Goal: Information Seeking & Learning: Learn about a topic

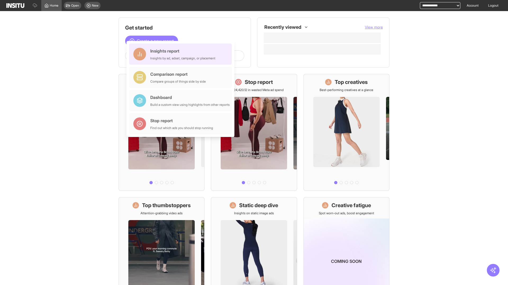
click at [182, 54] on div "Insights report Insights by ad, adset, campaign, or placement" at bounding box center [182, 54] width 65 height 13
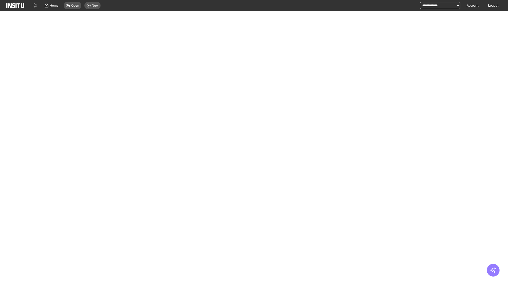
select select "**"
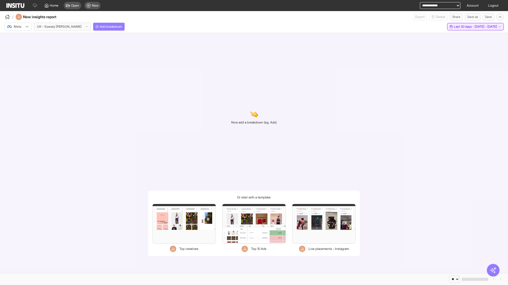
click at [465, 27] on span "Last 30 days - [DATE] - [DATE]" at bounding box center [474, 27] width 43 height 4
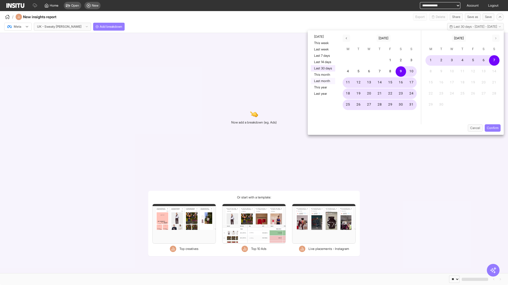
click at [322, 81] on button "Last month" at bounding box center [323, 81] width 24 height 6
